Goal: Transaction & Acquisition: Download file/media

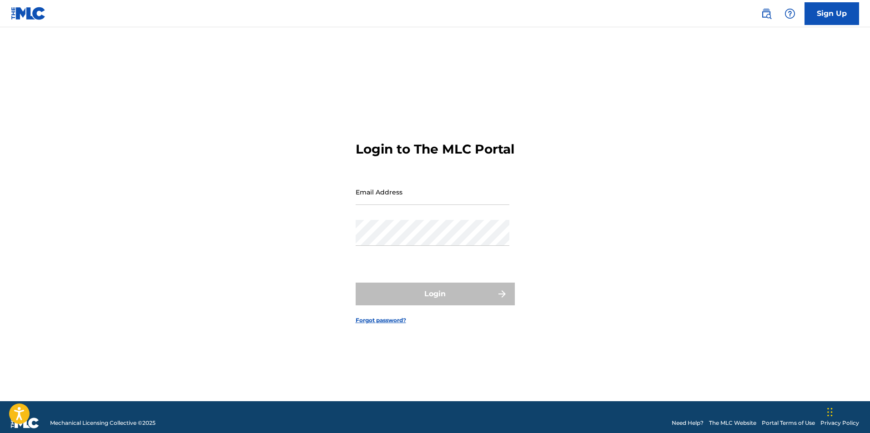
click at [385, 195] on input "Email Address" at bounding box center [433, 192] width 154 height 26
type input "[PERSON_NAME][EMAIL_ADDRESS][DOMAIN_NAME]"
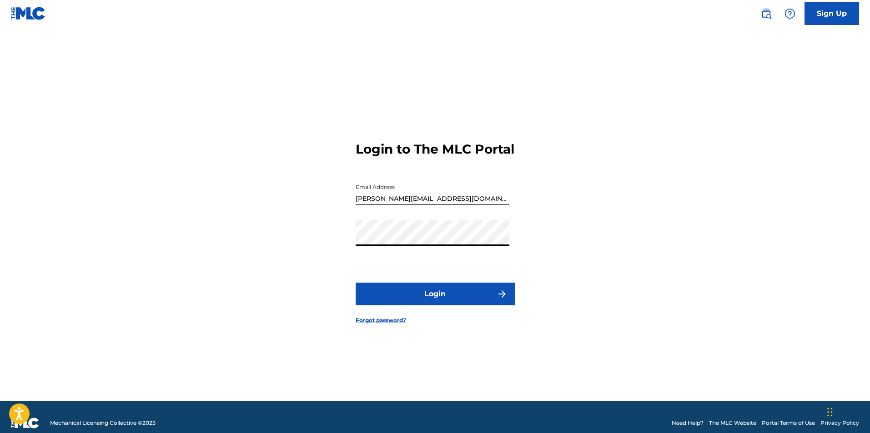
click at [466, 299] on button "Login" at bounding box center [435, 294] width 159 height 23
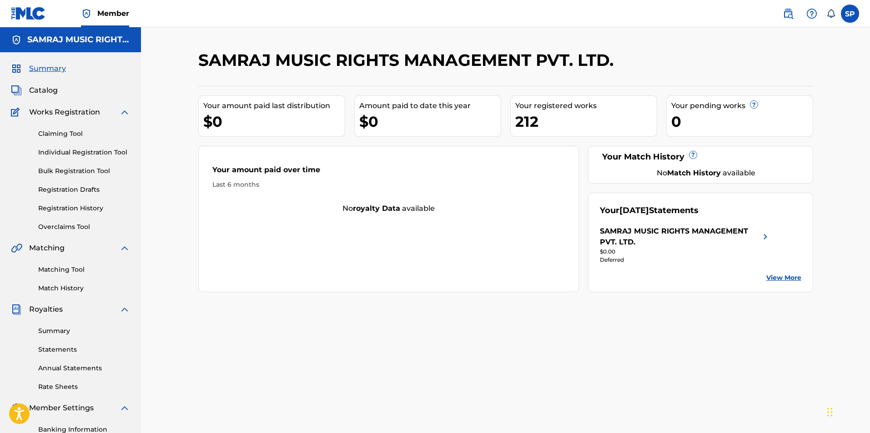
click at [766, 233] on img at bounding box center [765, 237] width 11 height 22
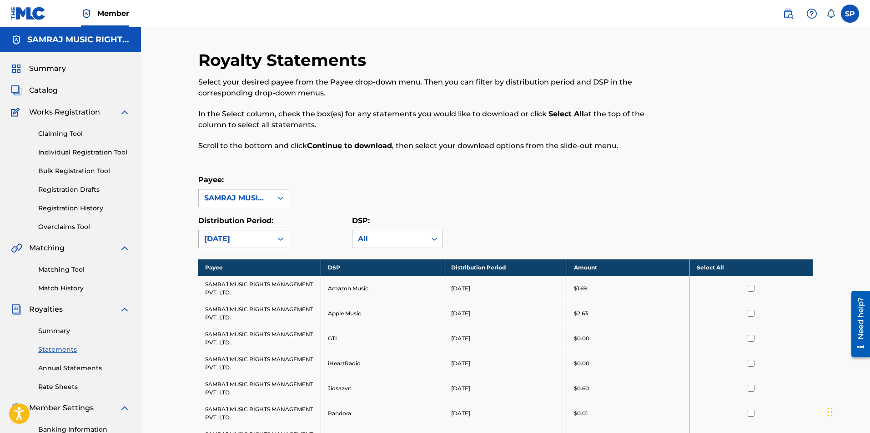
click at [273, 235] on div at bounding box center [280, 239] width 16 height 16
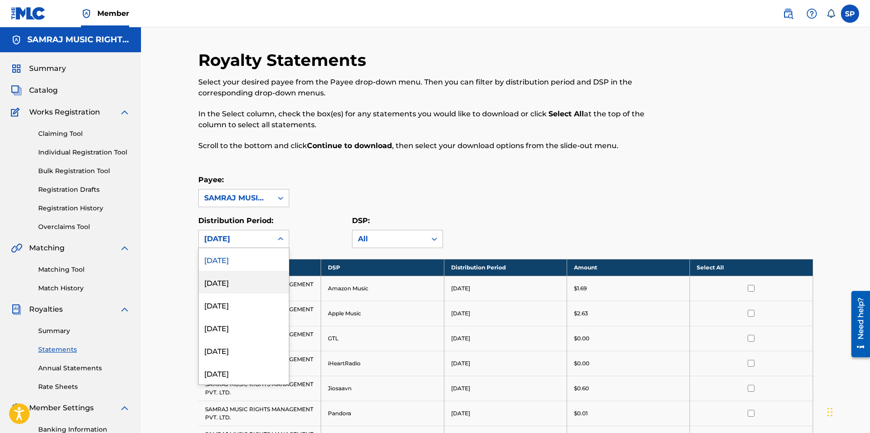
click at [237, 289] on div "[DATE]" at bounding box center [244, 282] width 90 height 23
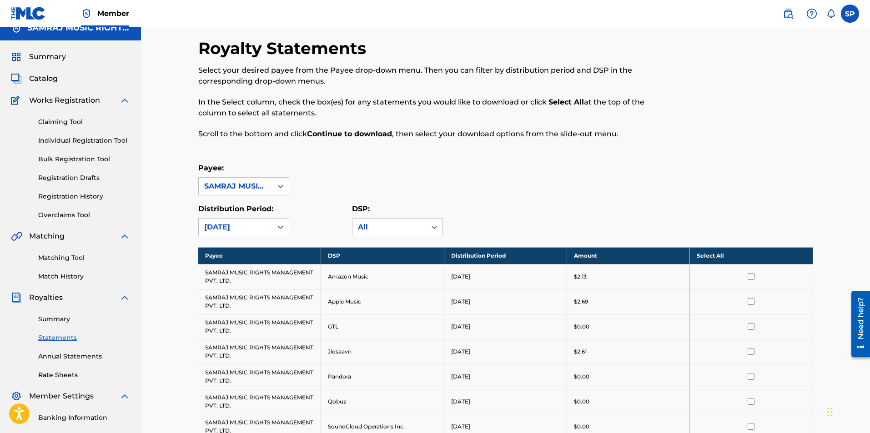
scroll to position [45, 0]
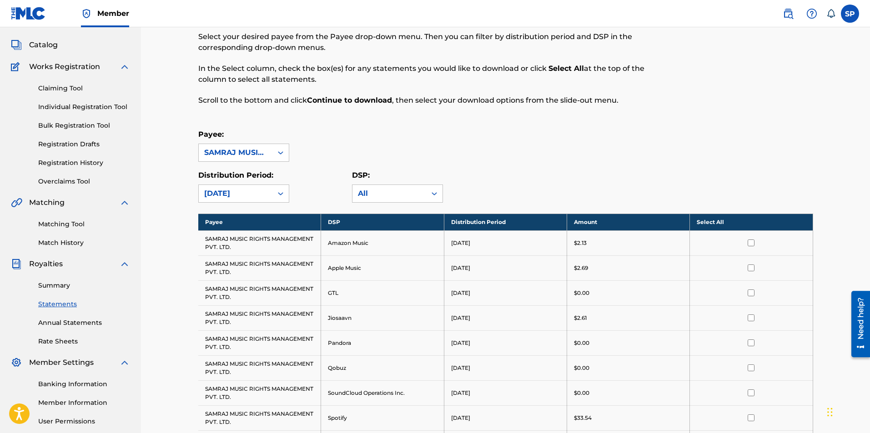
click at [219, 198] on div "[DATE]" at bounding box center [235, 193] width 63 height 11
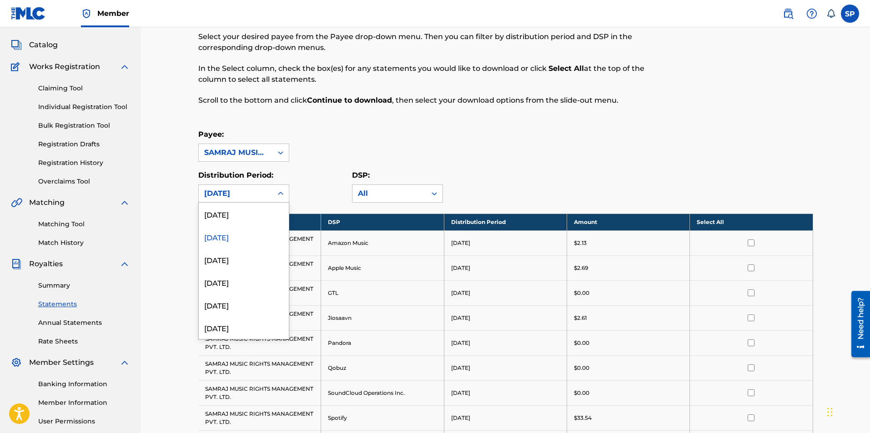
click at [322, 164] on div "Payee: SAMRAJ MUSIC RIGHTS MANAGEMENT PVT. LTD. Distribution Period: option [DA…" at bounding box center [505, 166] width 615 height 74
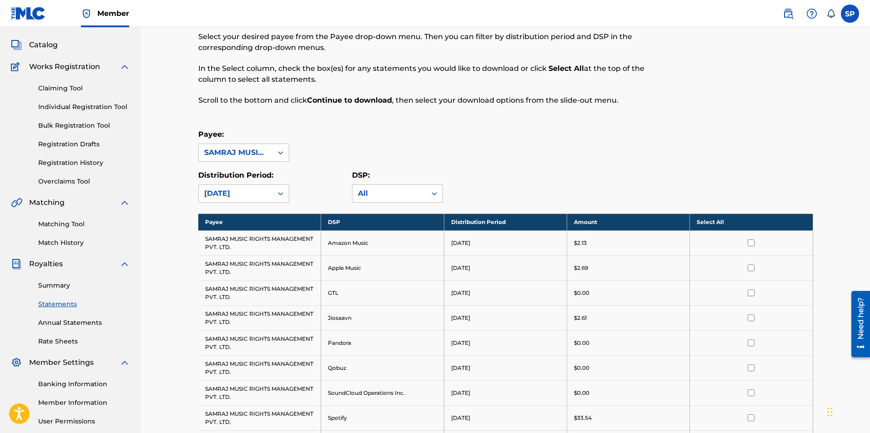
scroll to position [0, 0]
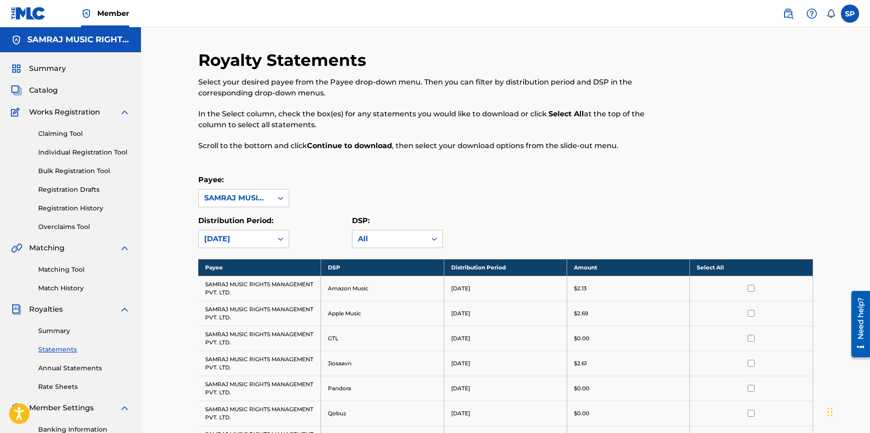
click at [50, 64] on span "Summary" at bounding box center [47, 68] width 37 height 11
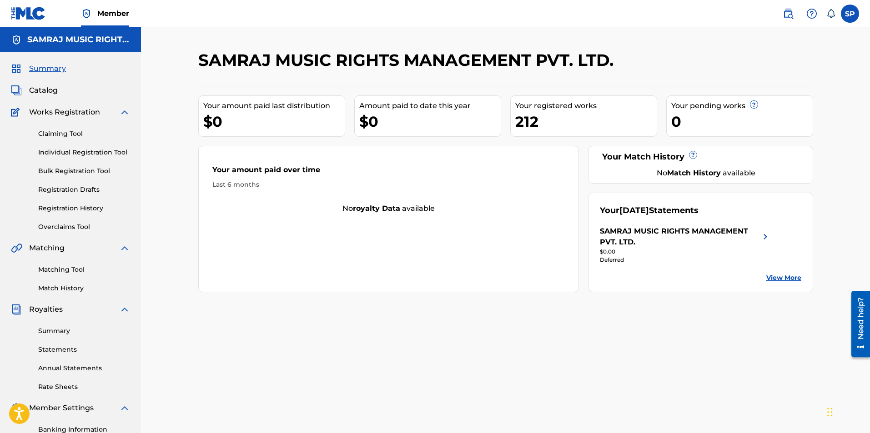
click at [777, 279] on link "View More" at bounding box center [783, 278] width 35 height 10
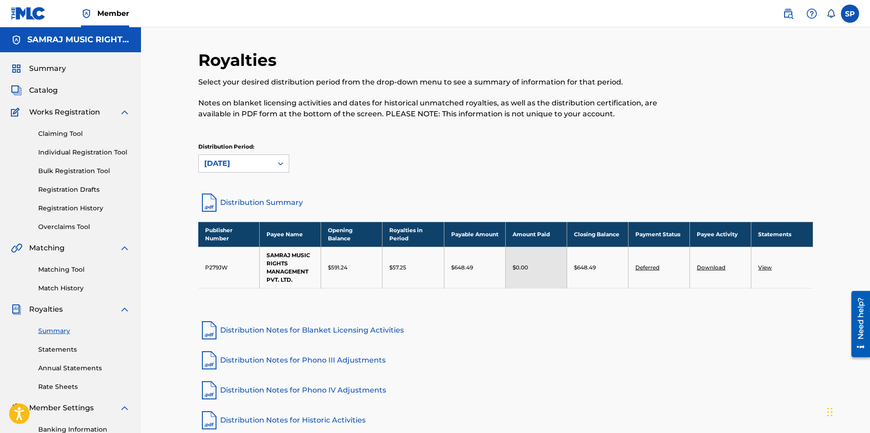
click at [62, 68] on span "Summary" at bounding box center [47, 68] width 37 height 11
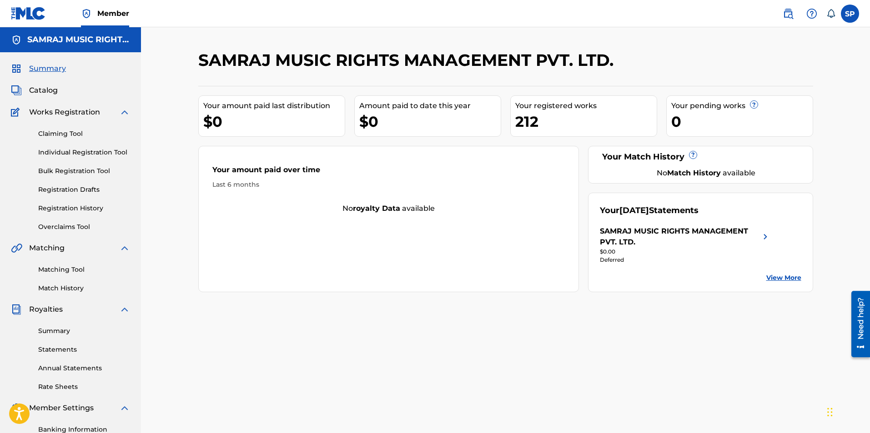
click at [854, 13] on label at bounding box center [850, 14] width 18 height 18
click at [850, 14] on input "[PERSON_NAME] [PERSON_NAME] Panesar [EMAIL_ADDRESS][DOMAIN_NAME] Notification P…" at bounding box center [850, 14] width 0 height 0
click at [766, 129] on p "Log out" at bounding box center [761, 129] width 21 height 8
click at [850, 14] on input "[PERSON_NAME] [PERSON_NAME] Panesar [EMAIL_ADDRESS][DOMAIN_NAME] Notification P…" at bounding box center [850, 14] width 0 height 0
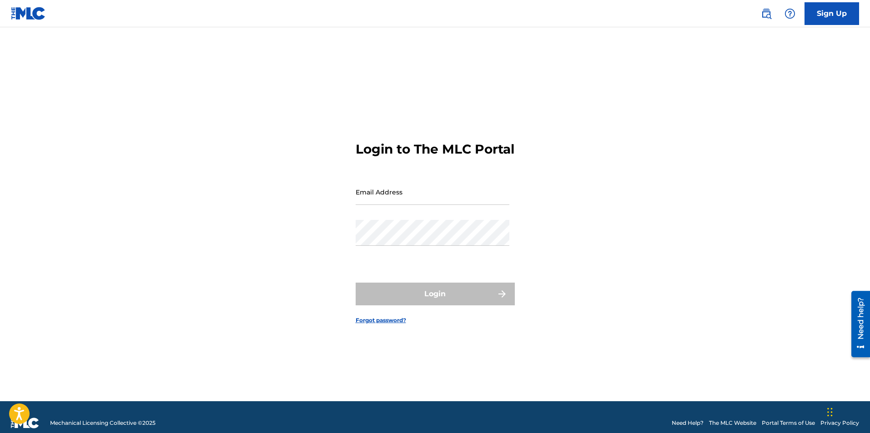
click at [416, 203] on input "Email Address" at bounding box center [433, 192] width 154 height 26
type input "[EMAIL_ADDRESS][DOMAIN_NAME]"
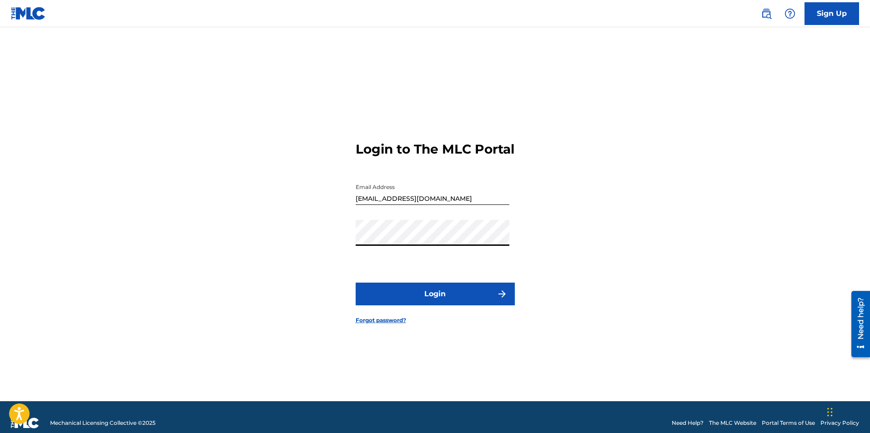
click at [356, 283] on button "Login" at bounding box center [435, 294] width 159 height 23
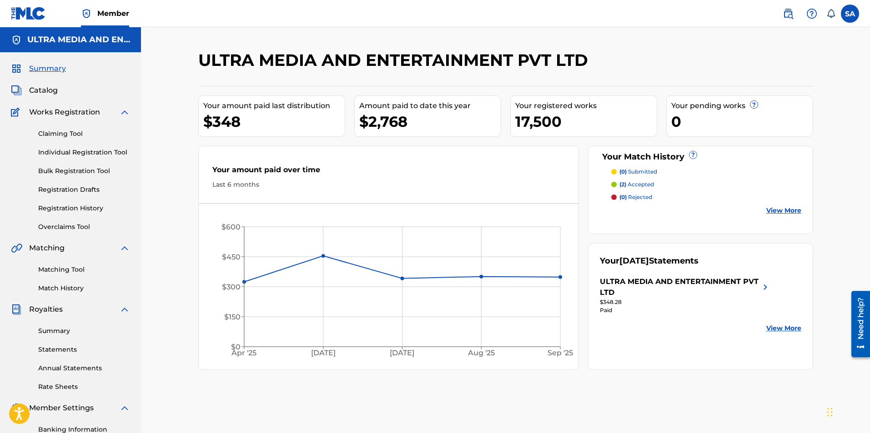
click at [782, 327] on link "View More" at bounding box center [783, 329] width 35 height 10
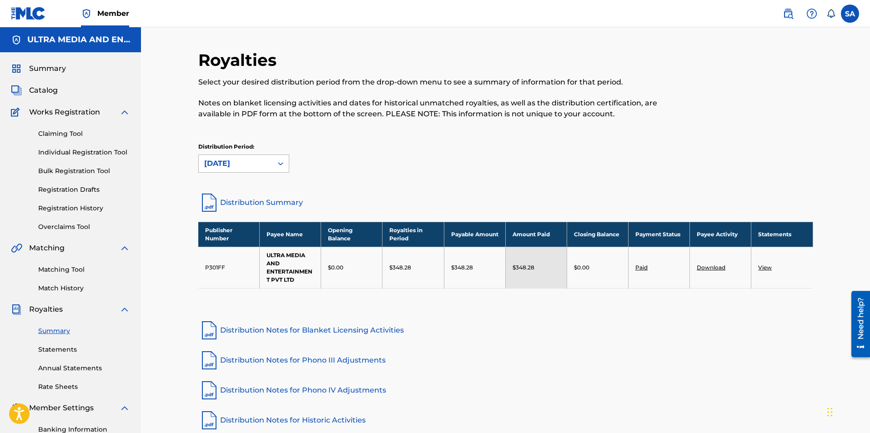
click at [256, 169] on div "[DATE]" at bounding box center [235, 163] width 63 height 11
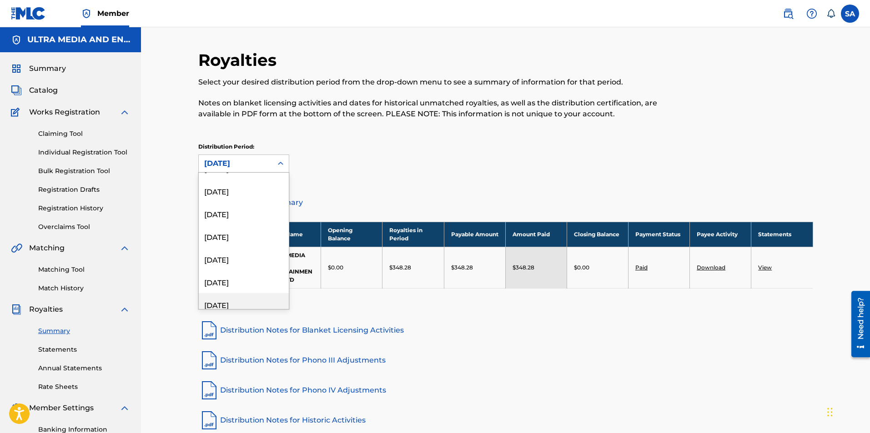
scroll to position [136, 0]
click at [241, 231] on div "[DATE]" at bounding box center [244, 229] width 90 height 23
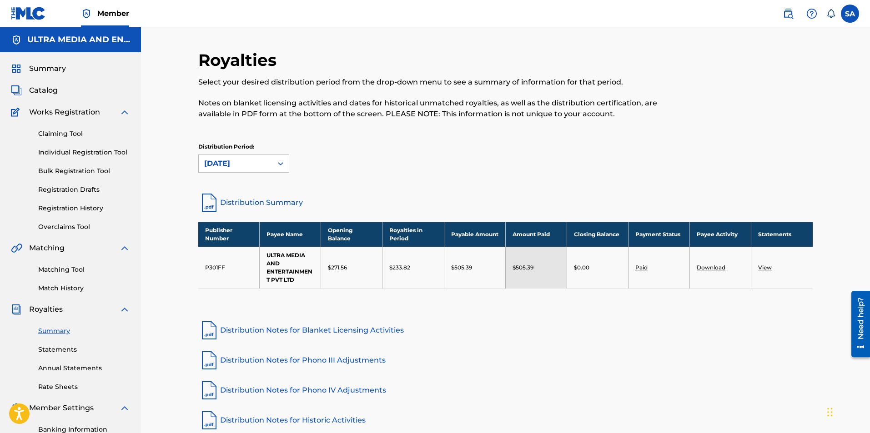
click at [261, 165] on div "[DATE]" at bounding box center [235, 163] width 63 height 11
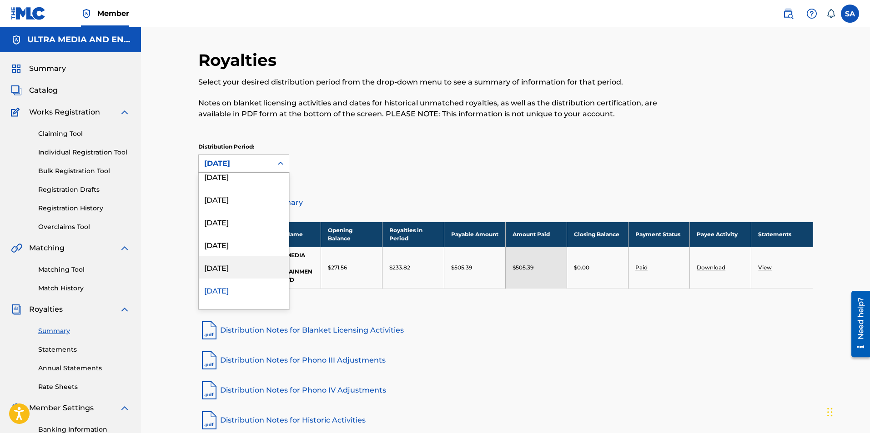
scroll to position [0, 0]
click at [361, 193] on link "Distribution Summary" at bounding box center [505, 203] width 615 height 22
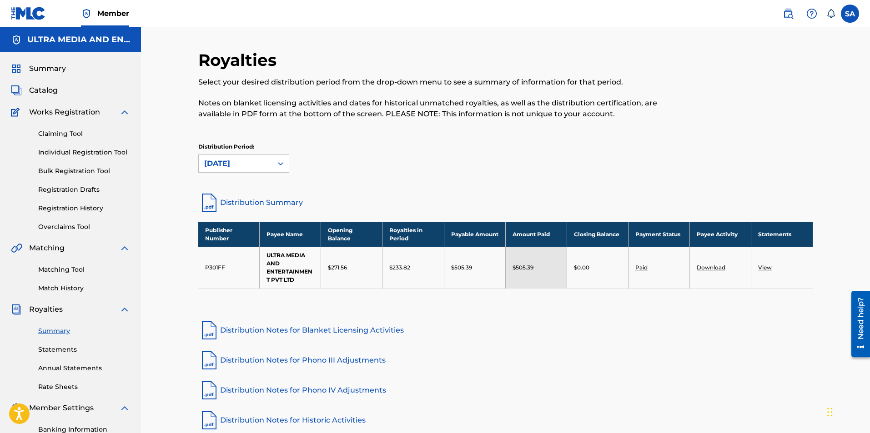
click at [546, 21] on nav "Member SA SA [PERSON_NAME] [EMAIL_ADDRESS][DOMAIN_NAME] Notification Preference…" at bounding box center [435, 13] width 870 height 27
click at [66, 69] on div "Summary" at bounding box center [70, 68] width 119 height 11
click at [59, 72] on span "Summary" at bounding box center [47, 68] width 37 height 11
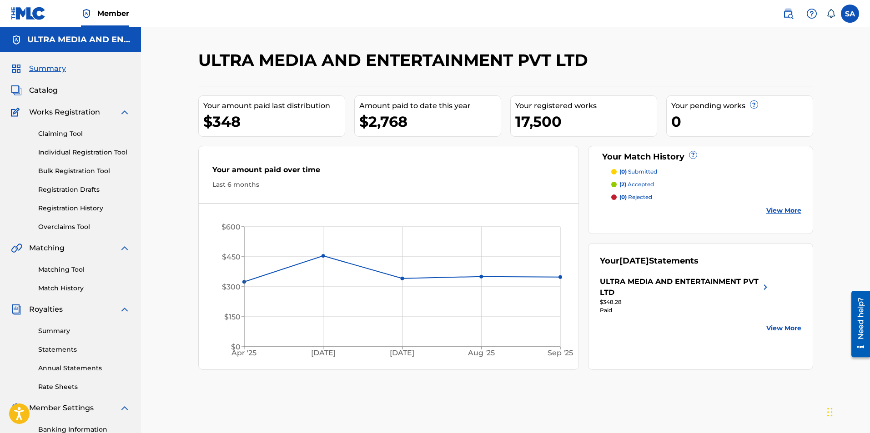
click at [787, 329] on link "View More" at bounding box center [783, 329] width 35 height 10
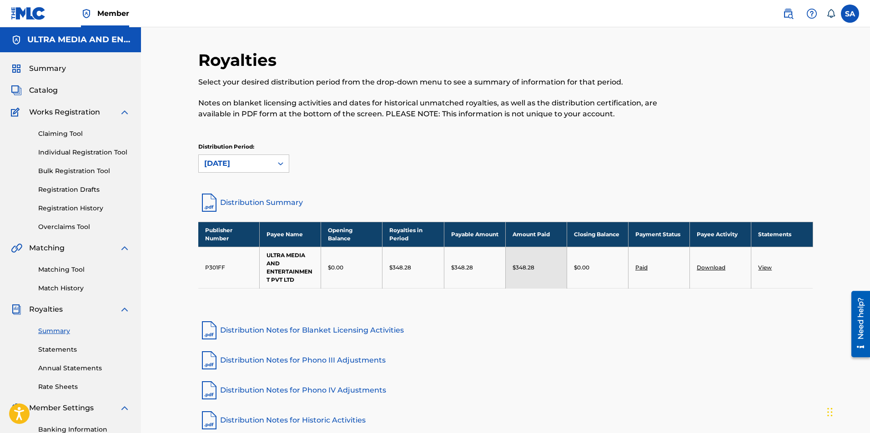
click at [709, 267] on link "Download" at bounding box center [711, 267] width 29 height 7
click at [238, 162] on div "[DATE]" at bounding box center [235, 163] width 63 height 11
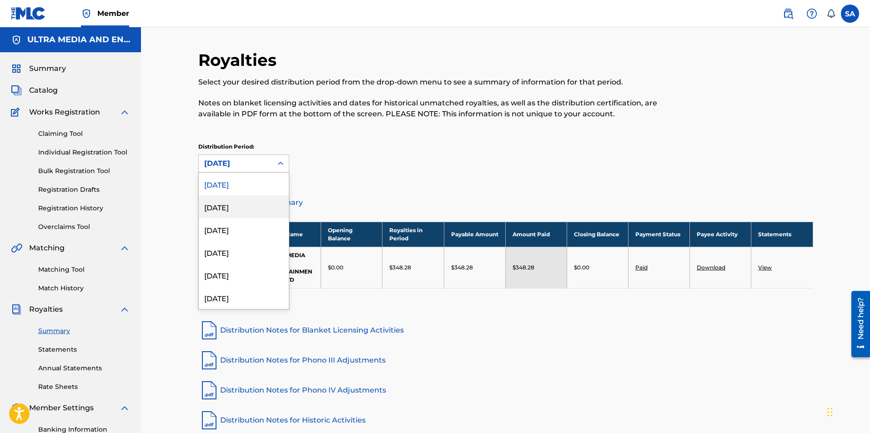
click at [244, 205] on div "[DATE]" at bounding box center [244, 207] width 90 height 23
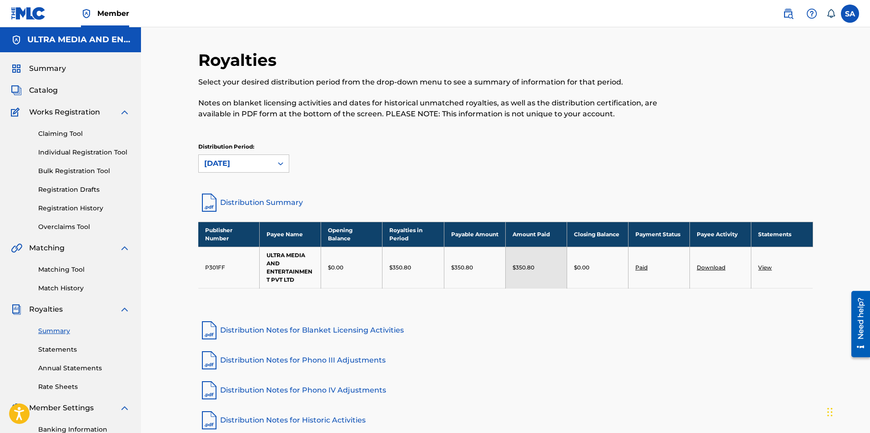
click at [713, 268] on link "Download" at bounding box center [711, 267] width 29 height 7
click at [260, 157] on div "[DATE]" at bounding box center [236, 163] width 74 height 17
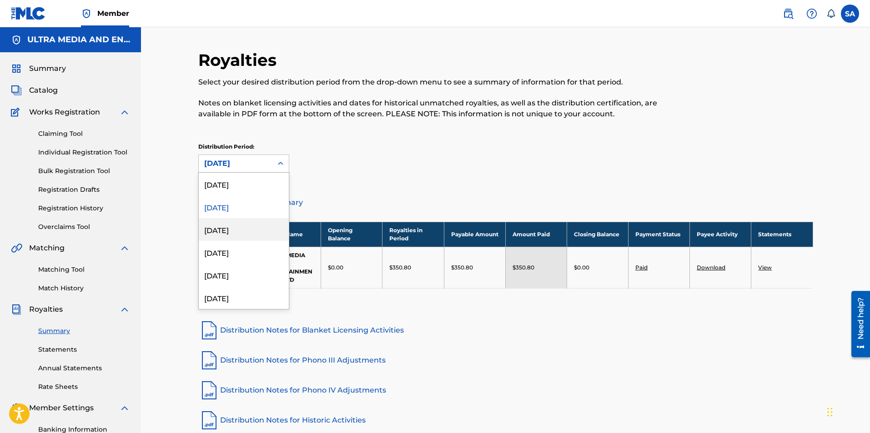
click at [242, 235] on div "[DATE]" at bounding box center [244, 229] width 90 height 23
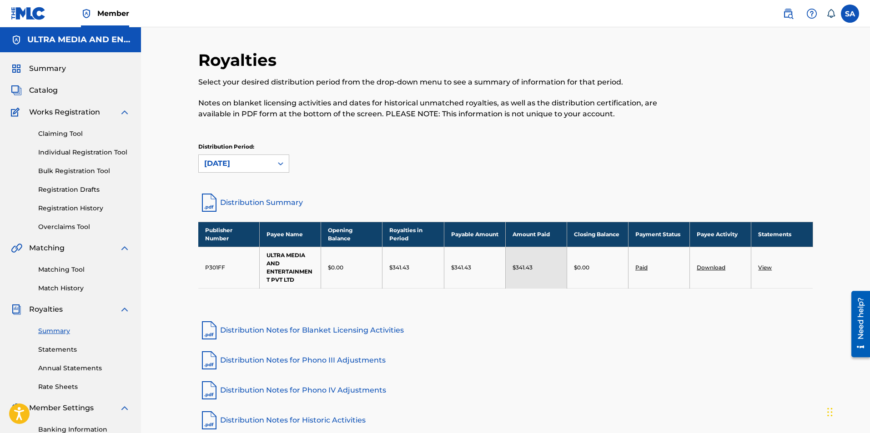
click at [710, 266] on link "Download" at bounding box center [711, 267] width 29 height 7
click at [269, 162] on div "[DATE]" at bounding box center [236, 163] width 74 height 17
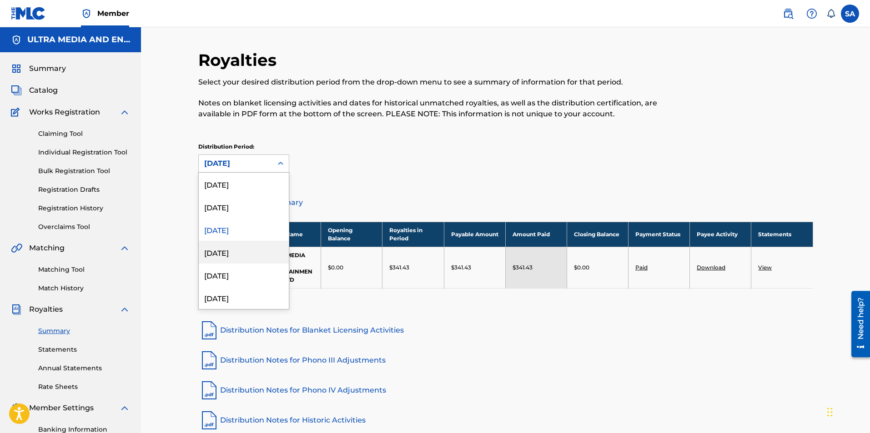
click at [247, 253] on div "[DATE]" at bounding box center [244, 252] width 90 height 23
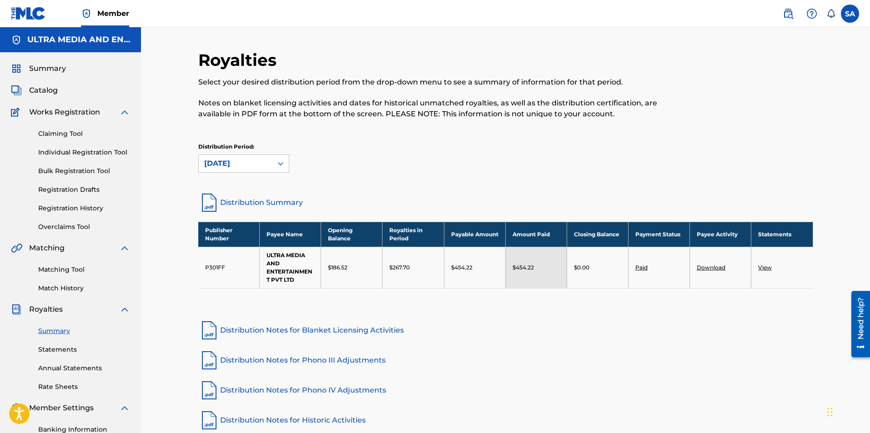
click at [705, 266] on link "Download" at bounding box center [711, 267] width 29 height 7
click at [265, 163] on div "[DATE]" at bounding box center [235, 163] width 63 height 11
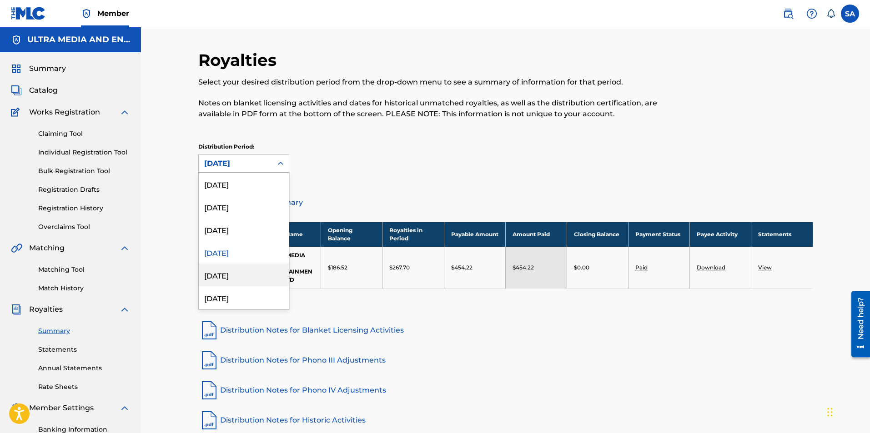
click at [235, 277] on div "[DATE]" at bounding box center [244, 275] width 90 height 23
click at [255, 160] on div "[DATE]" at bounding box center [235, 163] width 63 height 11
click at [231, 251] on div "[DATE]" at bounding box center [244, 252] width 90 height 23
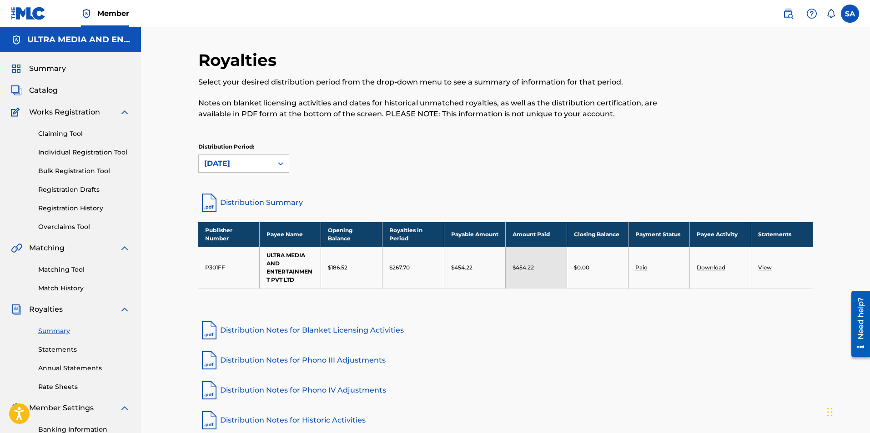
click at [592, 22] on nav "Member SA SA [PERSON_NAME] [EMAIL_ADDRESS][DOMAIN_NAME] Notification Preference…" at bounding box center [435, 13] width 870 height 27
click at [249, 165] on div "[DATE]" at bounding box center [235, 163] width 63 height 11
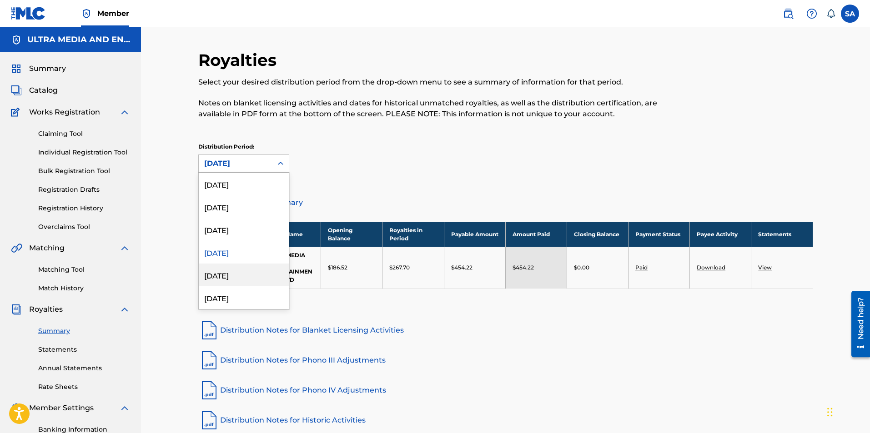
click at [227, 280] on div "[DATE]" at bounding box center [244, 275] width 90 height 23
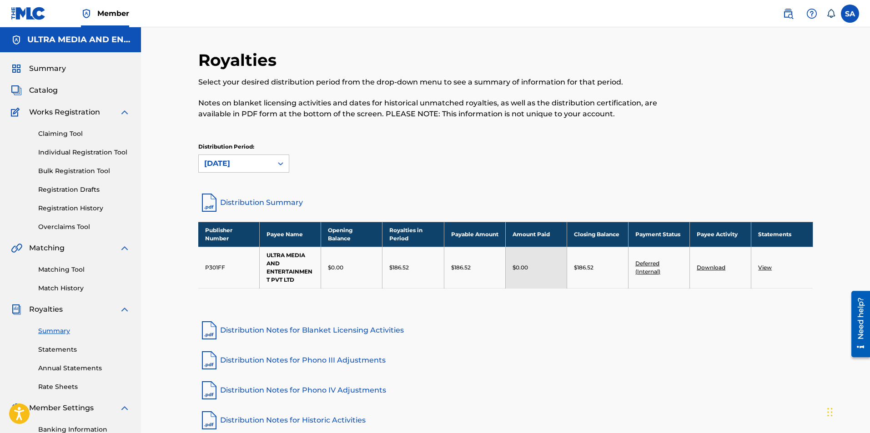
click at [712, 266] on link "Download" at bounding box center [711, 267] width 29 height 7
click at [259, 163] on div "[DATE]" at bounding box center [235, 163] width 63 height 11
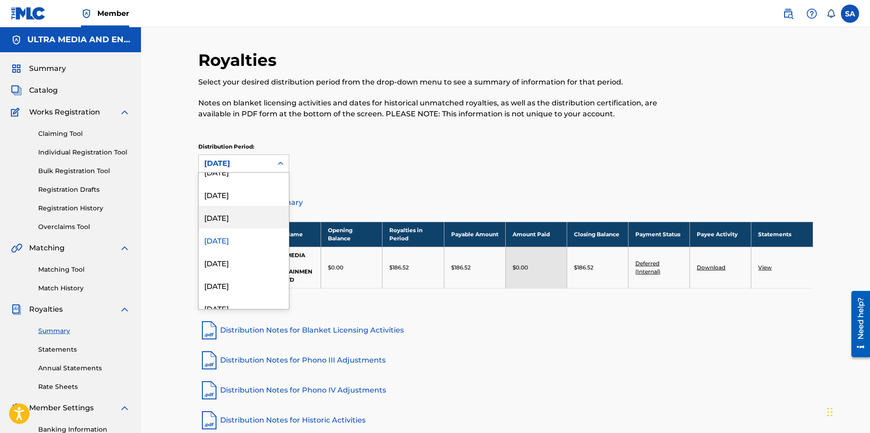
scroll to position [91, 0]
click at [231, 204] on div "[DATE]" at bounding box center [244, 207] width 90 height 23
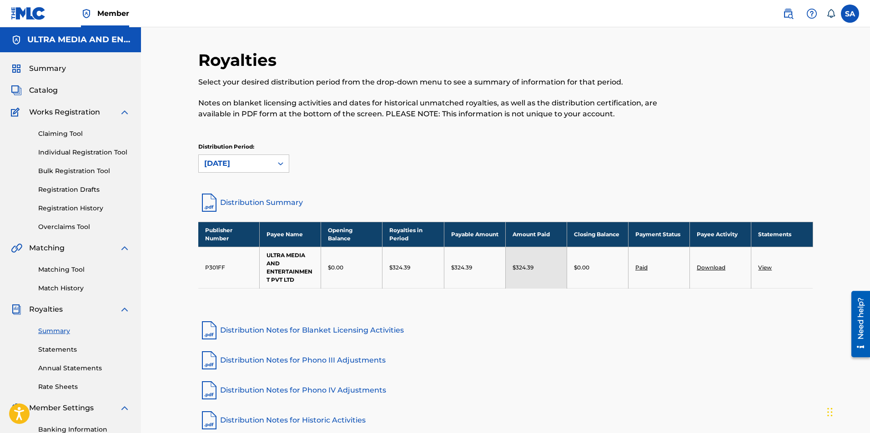
click at [711, 268] on link "Download" at bounding box center [711, 267] width 29 height 7
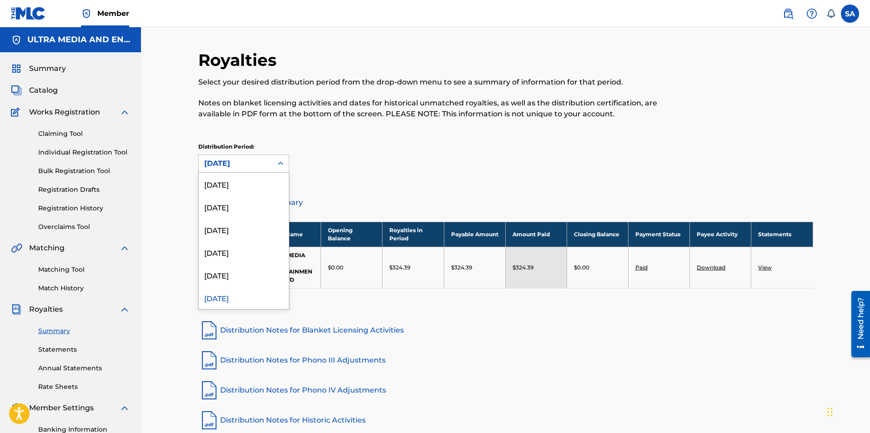
click at [259, 165] on div "[DATE]" at bounding box center [235, 163] width 63 height 11
click at [241, 224] on div "[DATE]" at bounding box center [244, 222] width 90 height 23
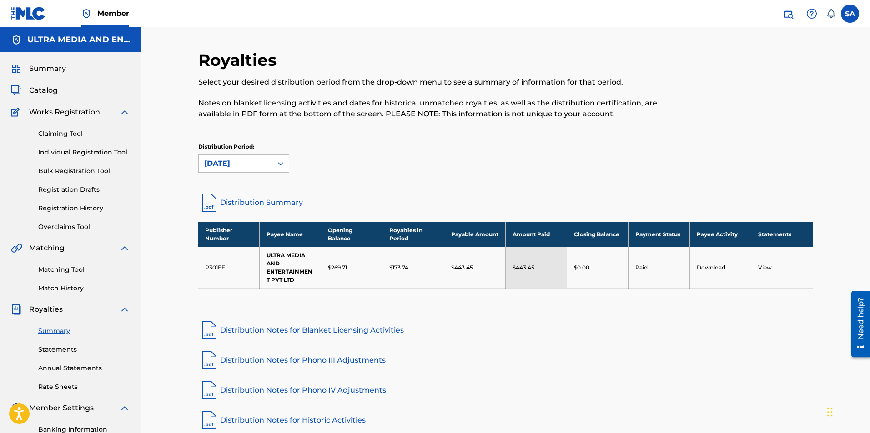
click at [707, 266] on link "Download" at bounding box center [711, 267] width 29 height 7
click at [237, 166] on div "[DATE]" at bounding box center [235, 163] width 63 height 11
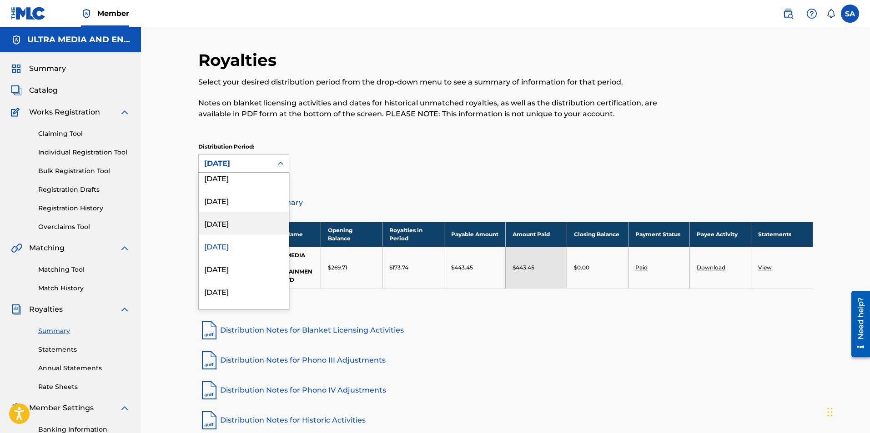
scroll to position [121, 0]
click at [236, 219] on div "[DATE]" at bounding box center [244, 222] width 90 height 23
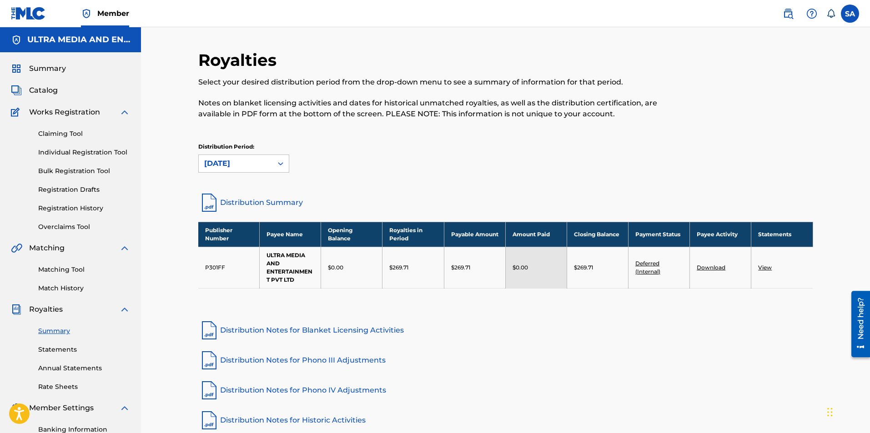
click at [708, 267] on link "Download" at bounding box center [711, 267] width 29 height 7
click at [64, 70] on span "Summary" at bounding box center [47, 68] width 37 height 11
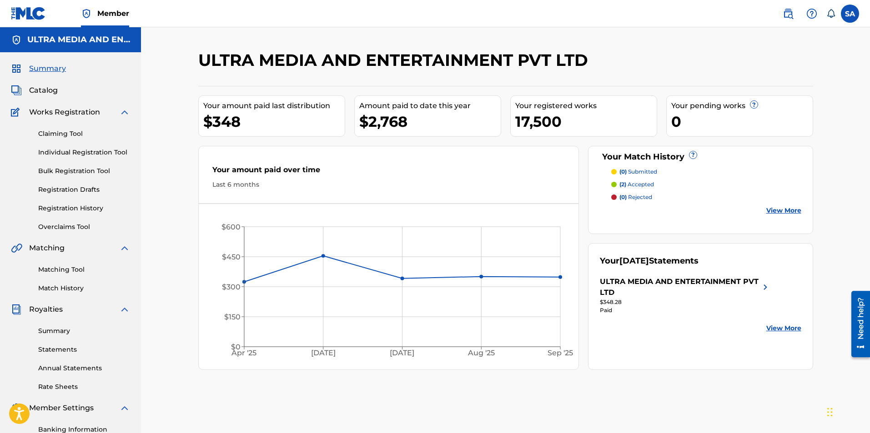
click at [844, 14] on label at bounding box center [850, 14] width 18 height 18
click at [850, 14] on input "SA [PERSON_NAME] [EMAIL_ADDRESS][DOMAIN_NAME] Notification Preferences Profile …" at bounding box center [850, 14] width 0 height 0
click at [762, 127] on p "Log out" at bounding box center [761, 129] width 21 height 8
click at [850, 14] on input "SA [PERSON_NAME] [EMAIL_ADDRESS][DOMAIN_NAME] Notification Preferences Profile …" at bounding box center [850, 14] width 0 height 0
